Goal: Consume media (video, audio): Browse casually

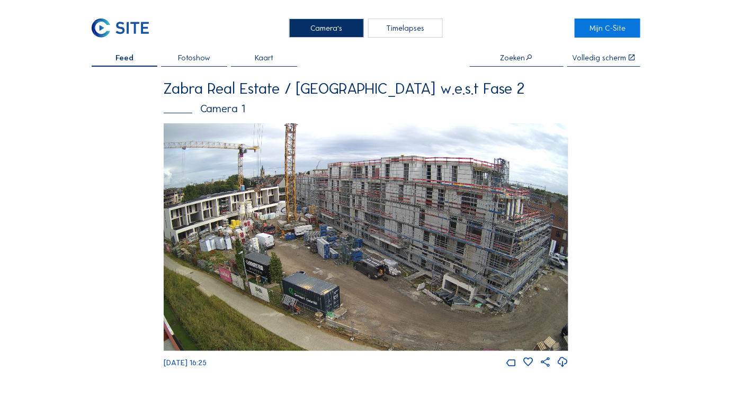
click at [289, 225] on img at bounding box center [366, 237] width 405 height 228
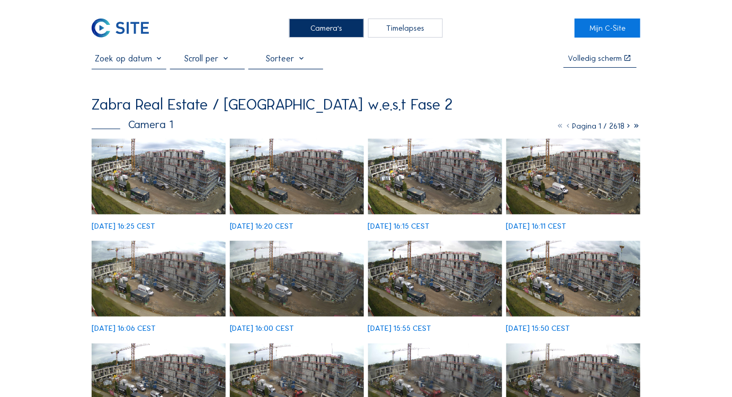
click at [427, 167] on img at bounding box center [435, 177] width 135 height 76
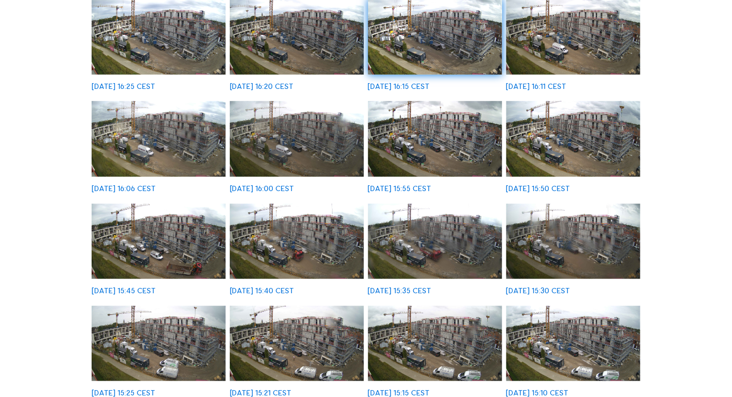
scroll to position [144, 0]
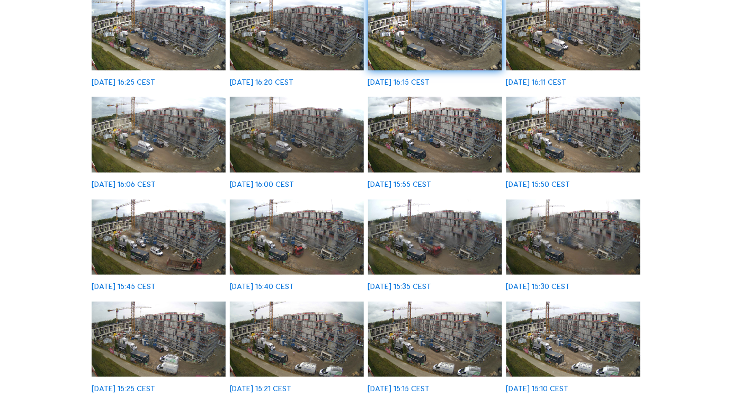
click at [528, 339] on img at bounding box center [574, 340] width 135 height 76
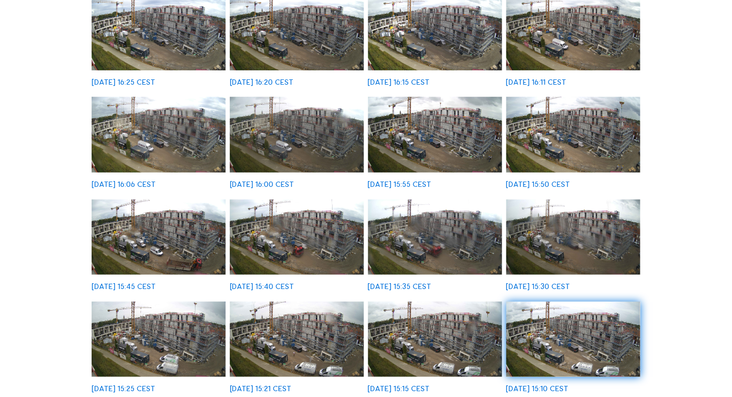
click at [543, 124] on img at bounding box center [574, 135] width 135 height 76
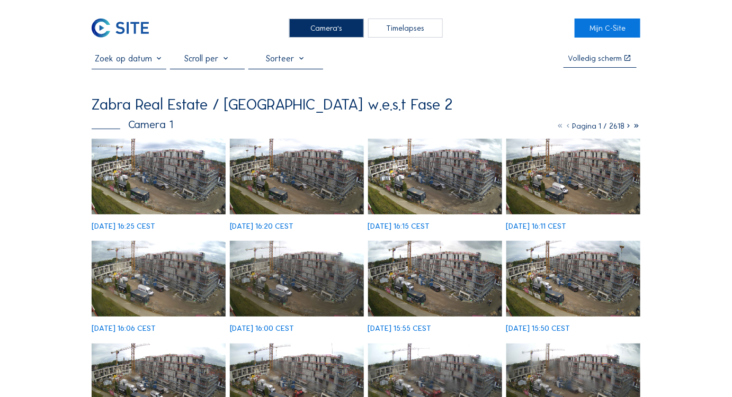
click at [143, 170] on img at bounding box center [159, 177] width 135 height 76
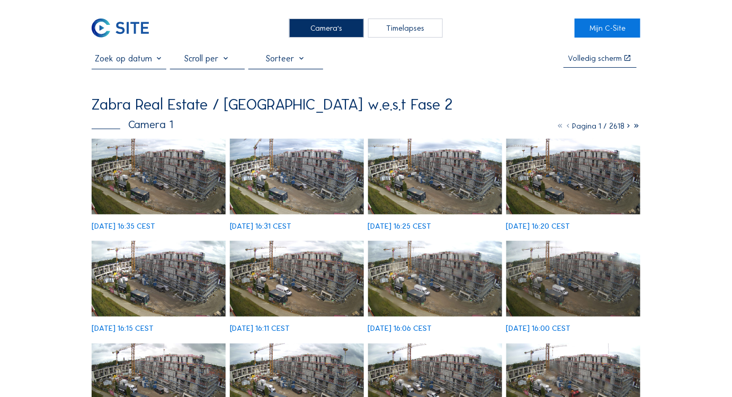
click at [164, 157] on img at bounding box center [159, 177] width 135 height 76
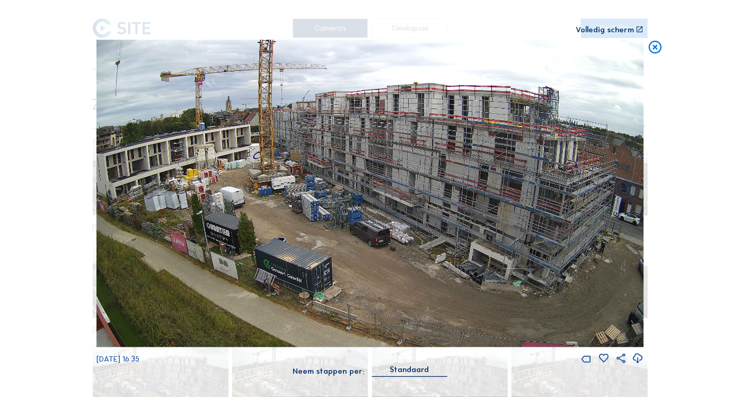
click at [622, 26] on div "Volledig scherm" at bounding box center [604, 30] width 58 height 8
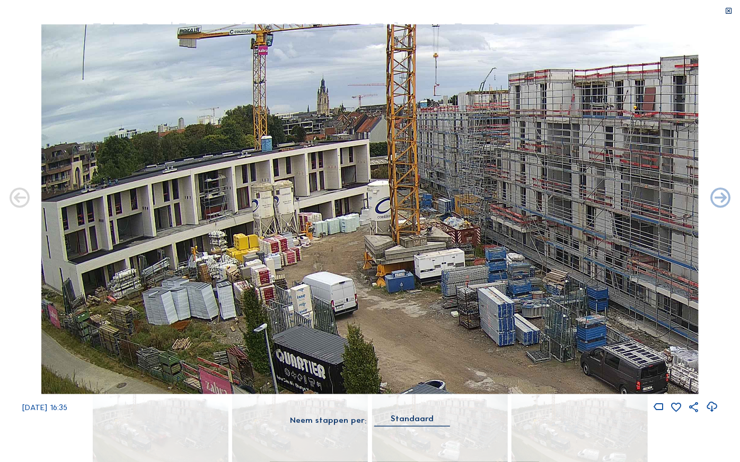
drag, startPoint x: 170, startPoint y: 228, endPoint x: 709, endPoint y: 327, distance: 548.4
click at [709, 327] on div "Tu 02 Sep 2025 16:35" at bounding box center [370, 218] width 740 height 389
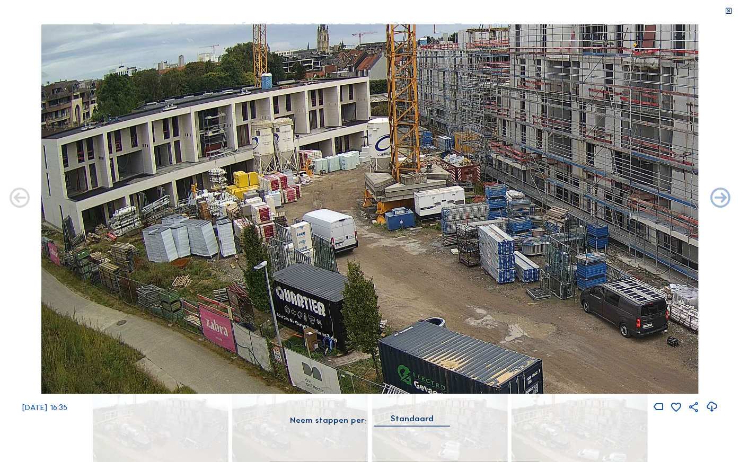
drag, startPoint x: 129, startPoint y: 242, endPoint x: 445, endPoint y: 266, distance: 316.2
click at [445, 266] on img at bounding box center [369, 209] width 657 height 370
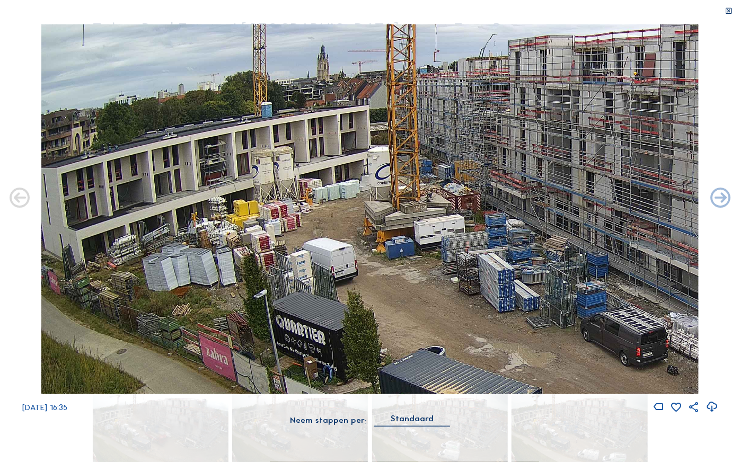
drag, startPoint x: 236, startPoint y: 153, endPoint x: 296, endPoint y: 181, distance: 66.4
click at [296, 181] on img at bounding box center [369, 209] width 657 height 370
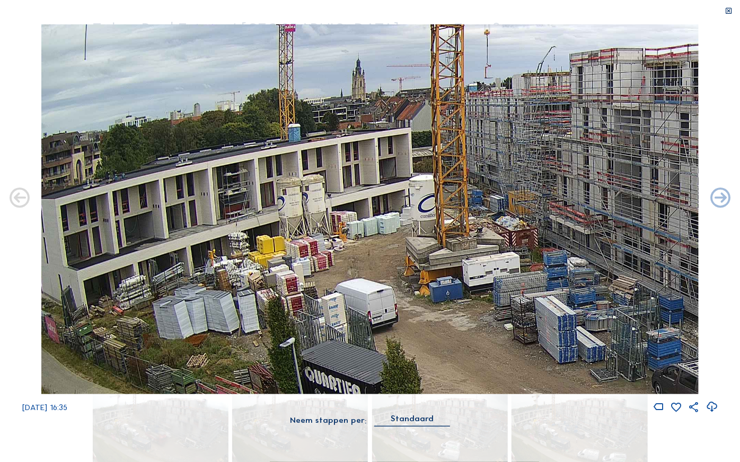
drag, startPoint x: 251, startPoint y: 197, endPoint x: 354, endPoint y: 232, distance: 108.9
click at [354, 232] on img at bounding box center [369, 209] width 657 height 370
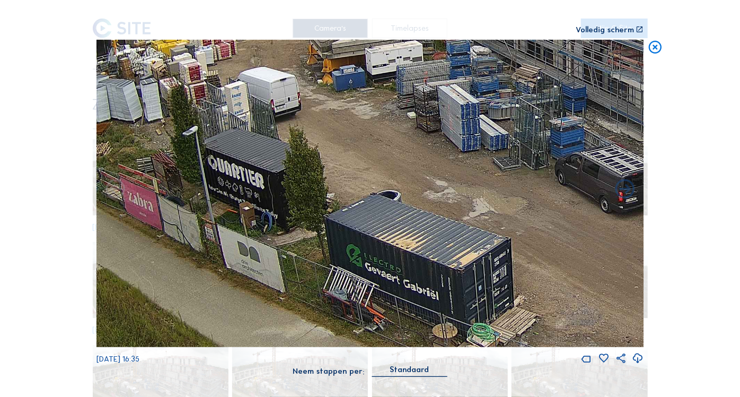
drag, startPoint x: 233, startPoint y: 218, endPoint x: 349, endPoint y: 16, distance: 233.3
click at [351, 11] on div "Scroll om door de tijd te reizen | Druk op de 'Alt'-knop + scroll om te Zoomen …" at bounding box center [369, 194] width 547 height 388
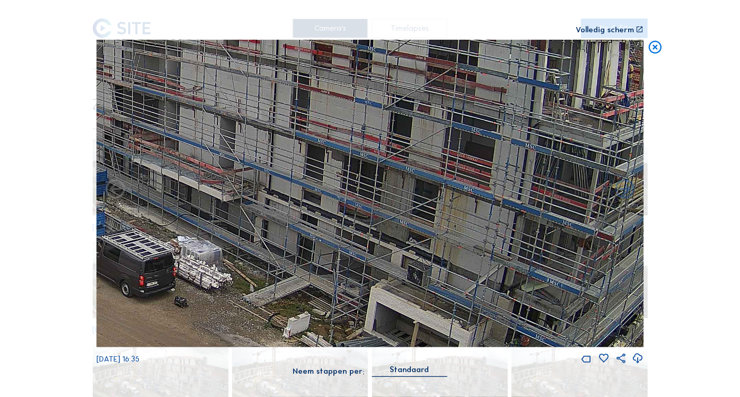
drag, startPoint x: 517, startPoint y: 139, endPoint x: 147, endPoint y: 227, distance: 380.8
click at [84, 219] on div "Scroll om door de tijd te reizen | Druk op de 'Alt'-knop + scroll om te Zoomen …" at bounding box center [370, 198] width 740 height 397
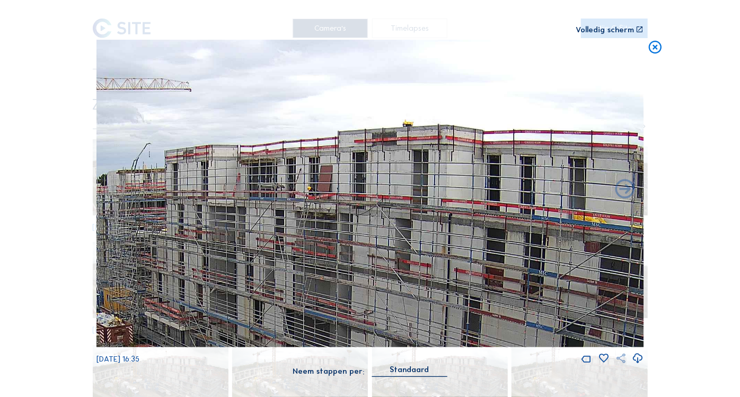
drag, startPoint x: 412, startPoint y: 189, endPoint x: 623, endPoint y: 358, distance: 270.3
click at [625, 363] on div "Tu 02 Sep 2025 16:35" at bounding box center [369, 202] width 547 height 325
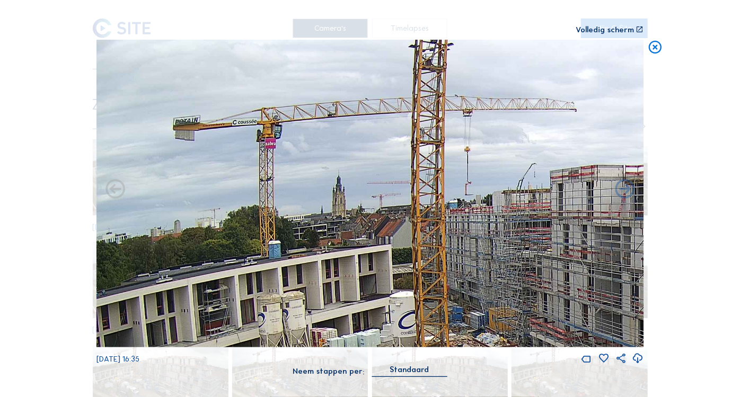
drag, startPoint x: 310, startPoint y: 248, endPoint x: 677, endPoint y: 288, distance: 369.4
click at [677, 288] on div "Scroll om door de tijd te reizen | Druk op de 'Alt'-knop + scroll om te Zoomen …" at bounding box center [370, 198] width 740 height 397
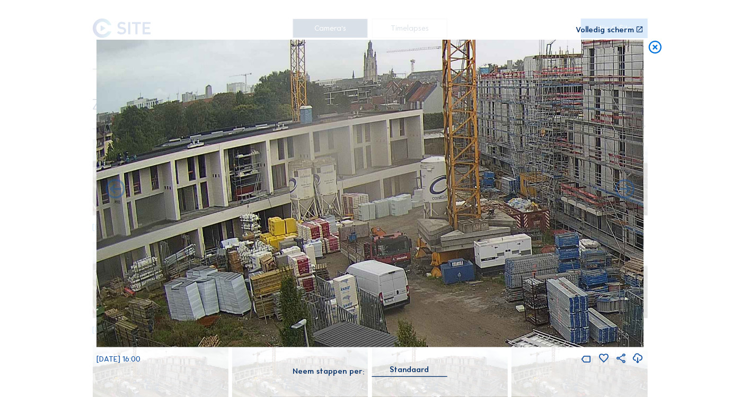
drag, startPoint x: 338, startPoint y: 220, endPoint x: 369, endPoint y: 90, distance: 134.2
click at [369, 90] on img at bounding box center [369, 194] width 547 height 308
click at [657, 50] on icon at bounding box center [654, 48] width 15 height 16
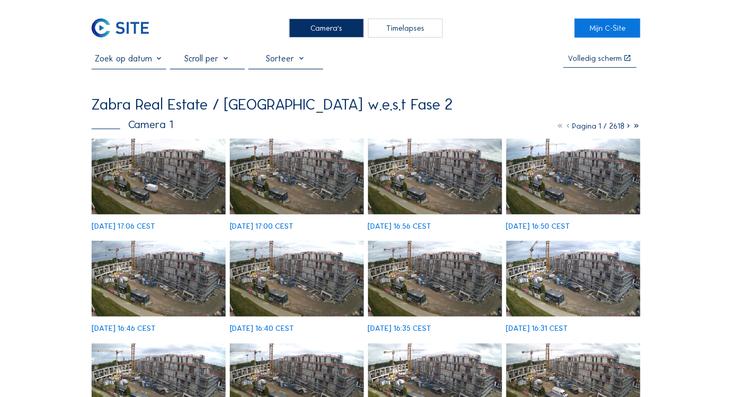
click at [127, 200] on img at bounding box center [159, 177] width 135 height 76
